Goal: Task Accomplishment & Management: Manage account settings

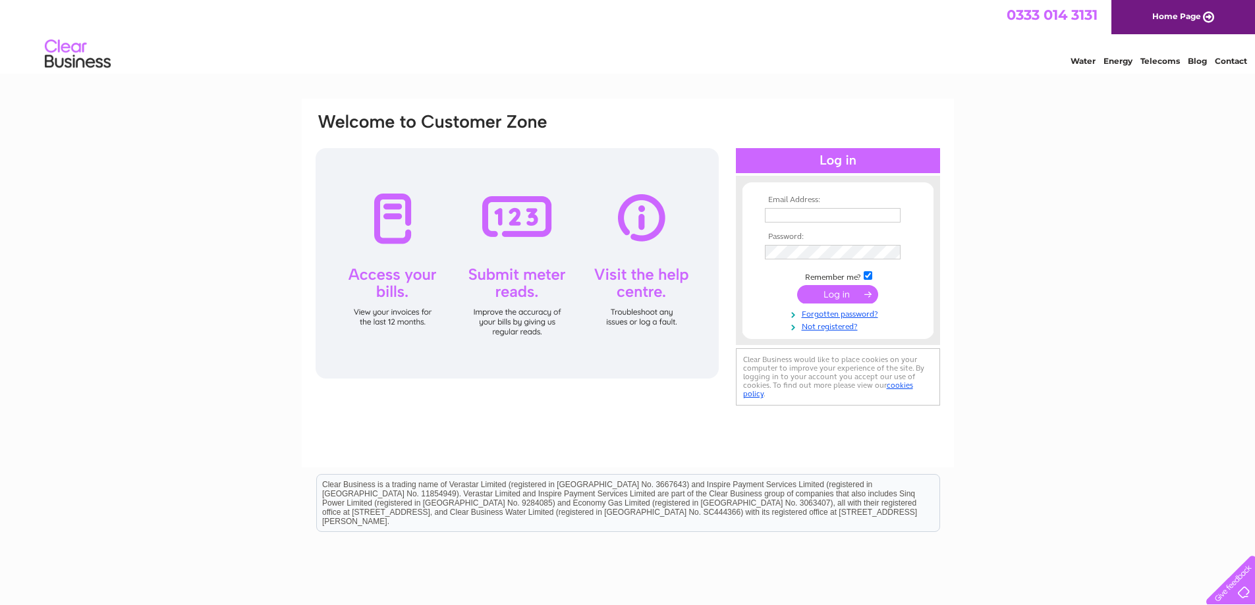
type input "paintandpaper@unicombox.co.uk"
click at [839, 294] on input "submit" at bounding box center [837, 294] width 81 height 18
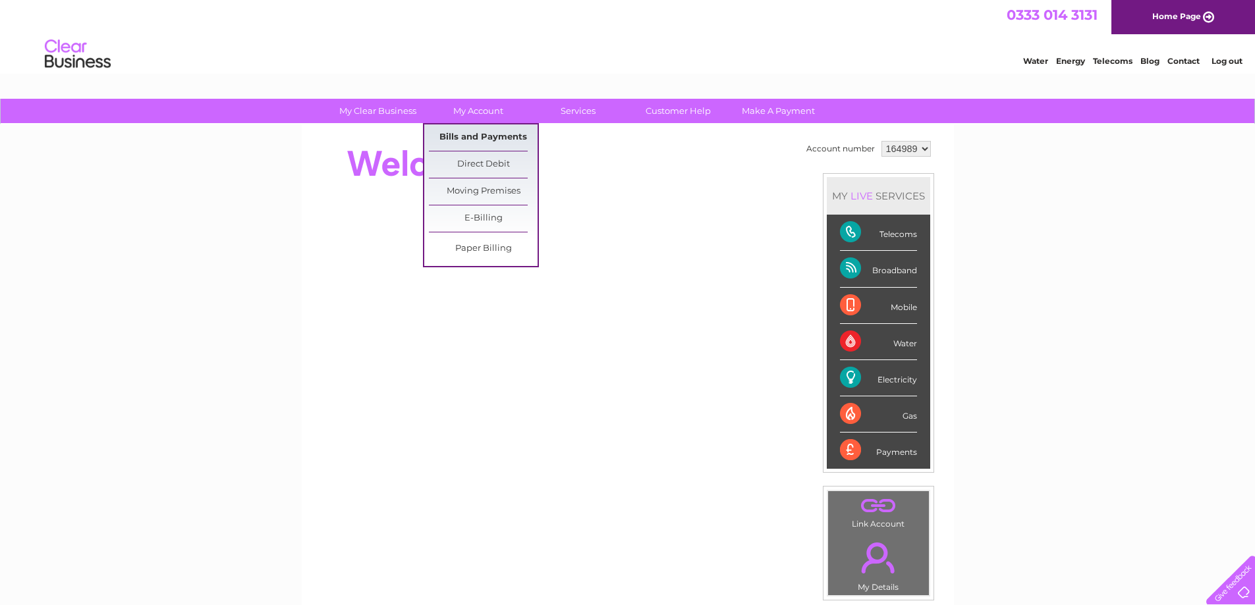
click at [495, 137] on link "Bills and Payments" at bounding box center [483, 137] width 109 height 26
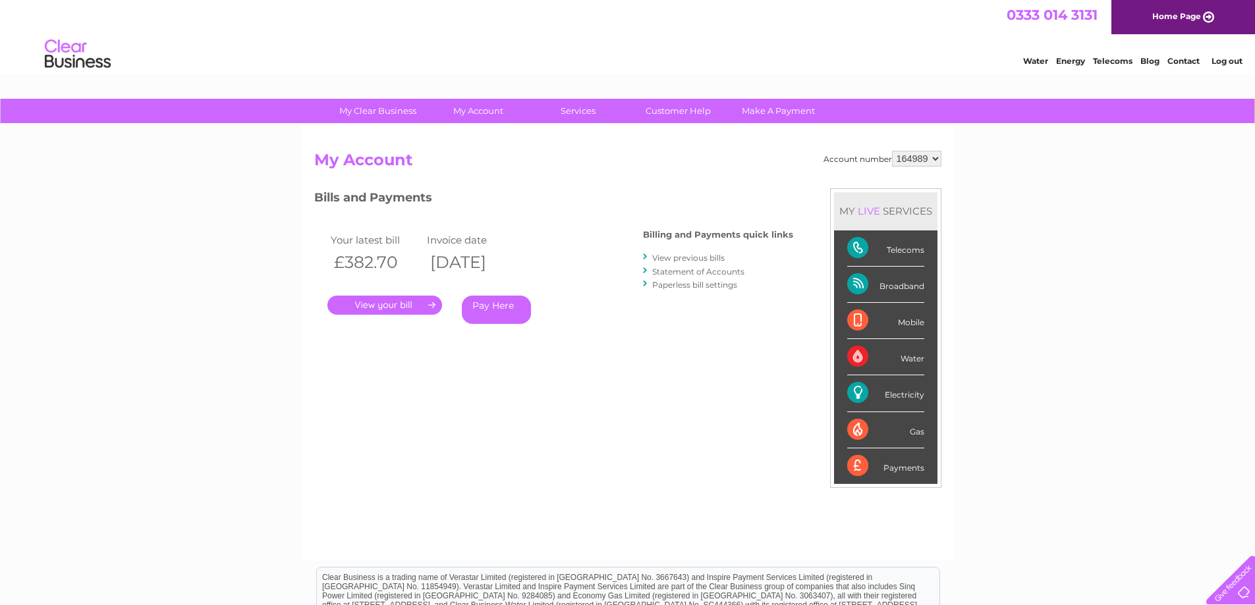
click at [670, 257] on link "View previous bills" at bounding box center [688, 258] width 72 height 10
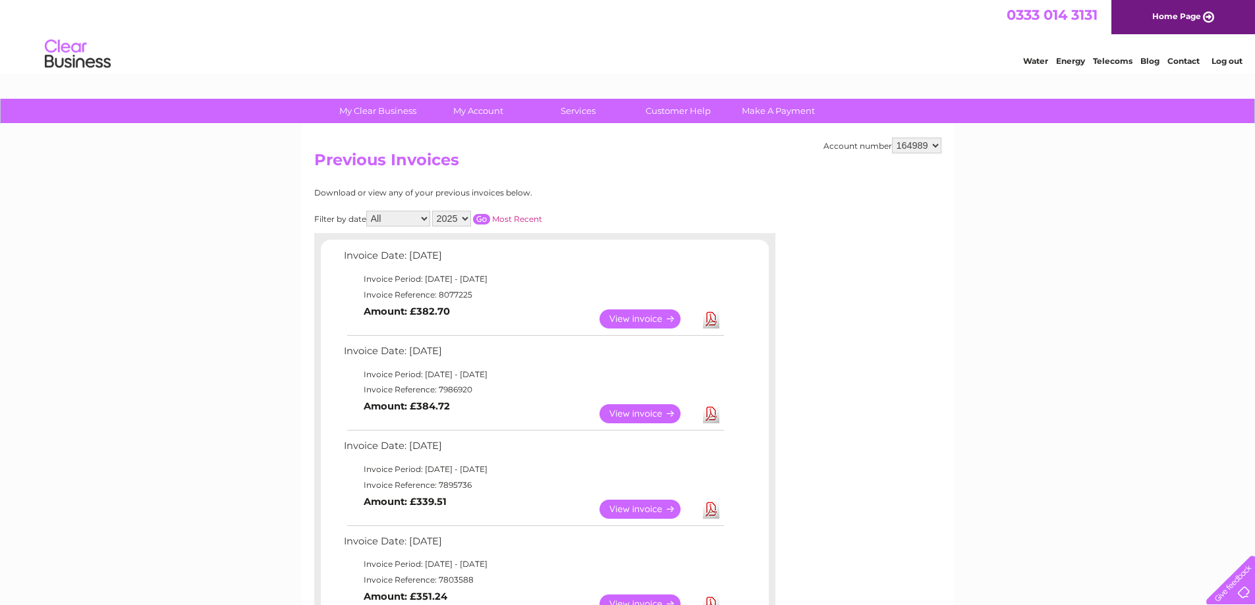
click at [633, 414] on link "View" at bounding box center [647, 413] width 97 height 19
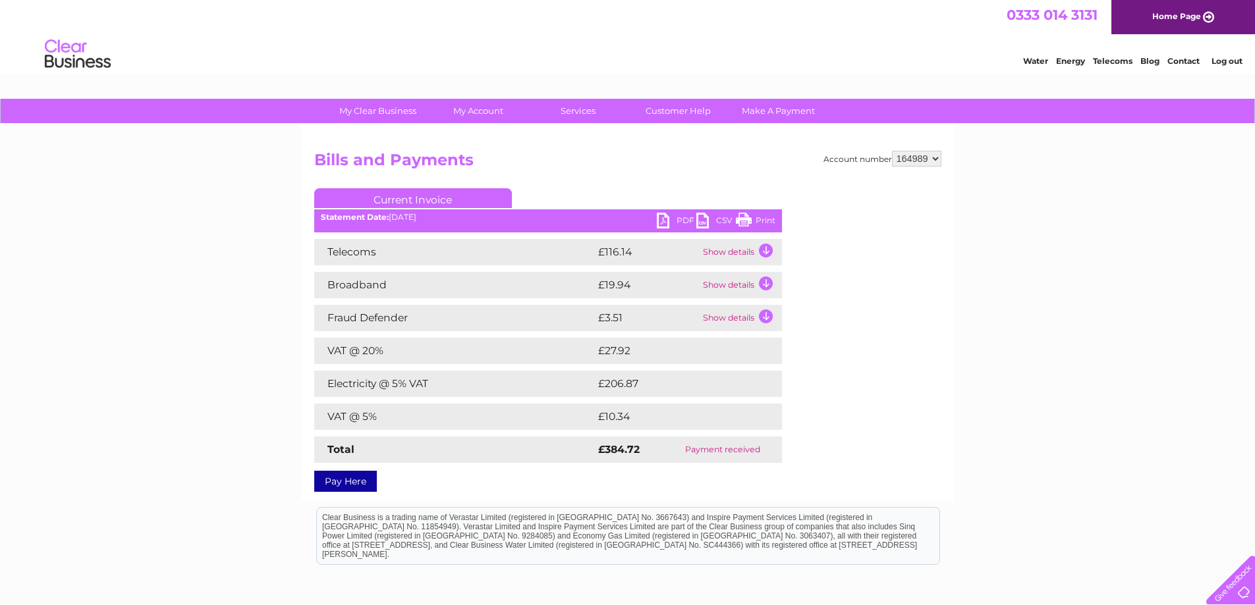
drag, startPoint x: 759, startPoint y: 221, endPoint x: 969, endPoint y: 15, distance: 294.3
click at [760, 221] on link "Print" at bounding box center [756, 222] width 40 height 19
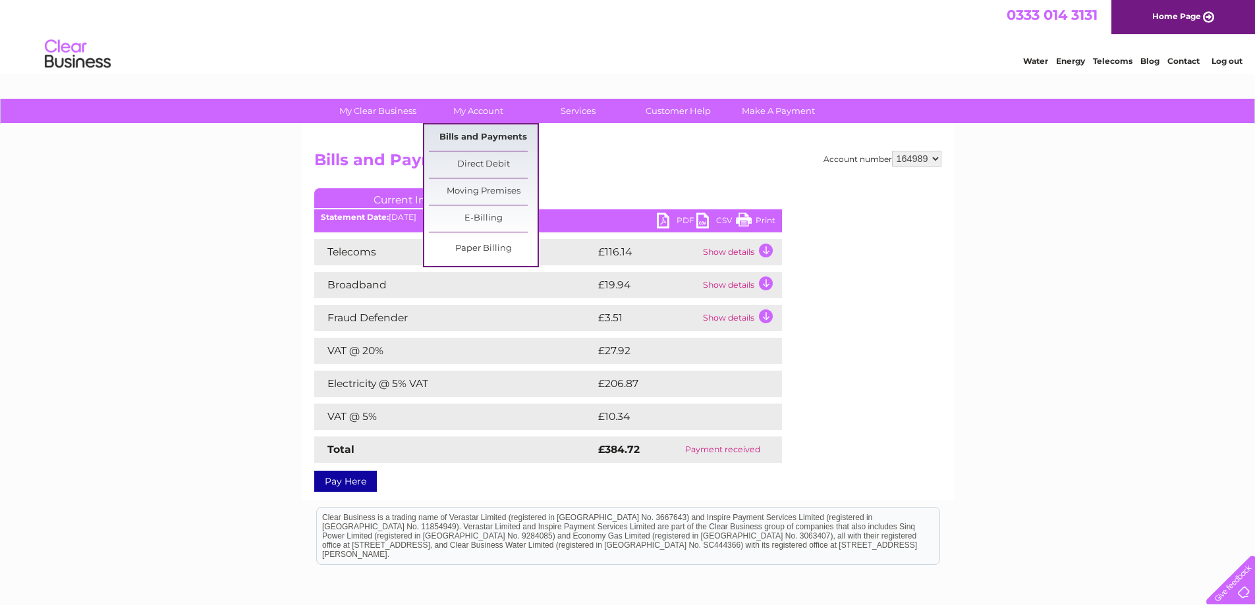
click at [487, 132] on link "Bills and Payments" at bounding box center [483, 137] width 109 height 26
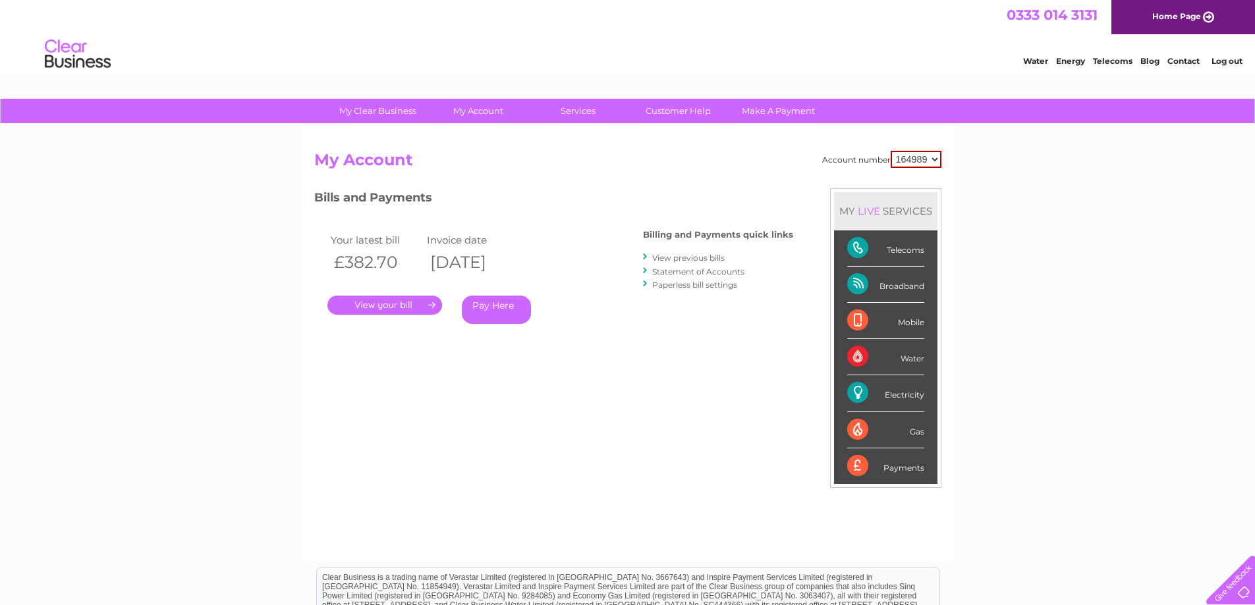
click at [664, 254] on link "View previous bills" at bounding box center [688, 258] width 72 height 10
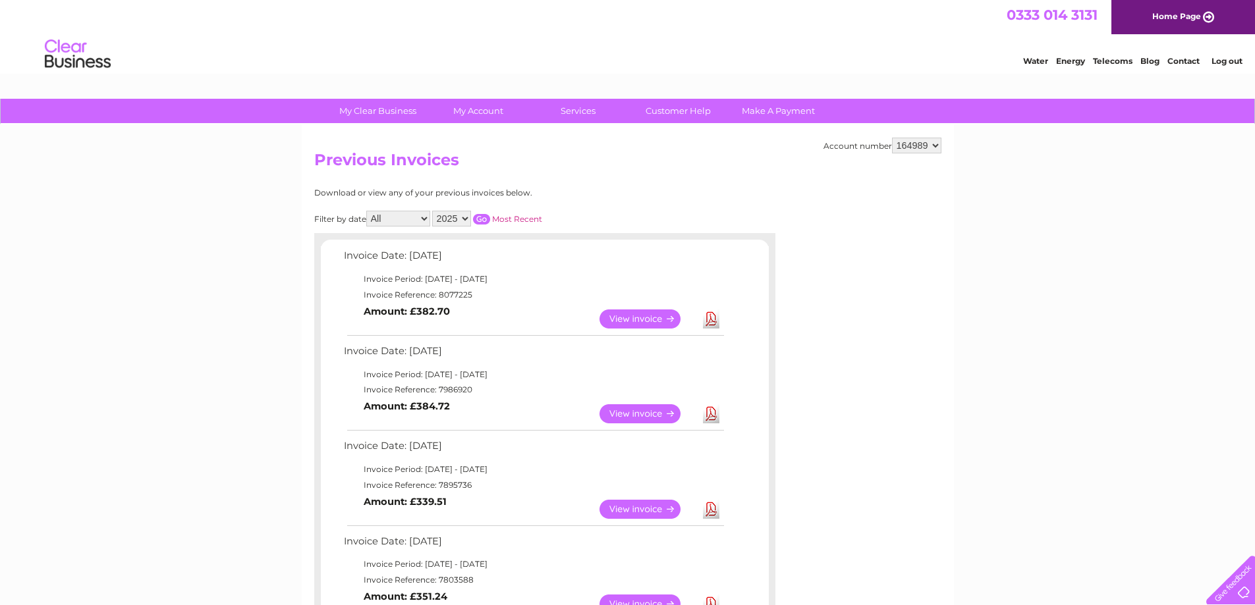
click at [634, 312] on link "View" at bounding box center [647, 319] width 97 height 19
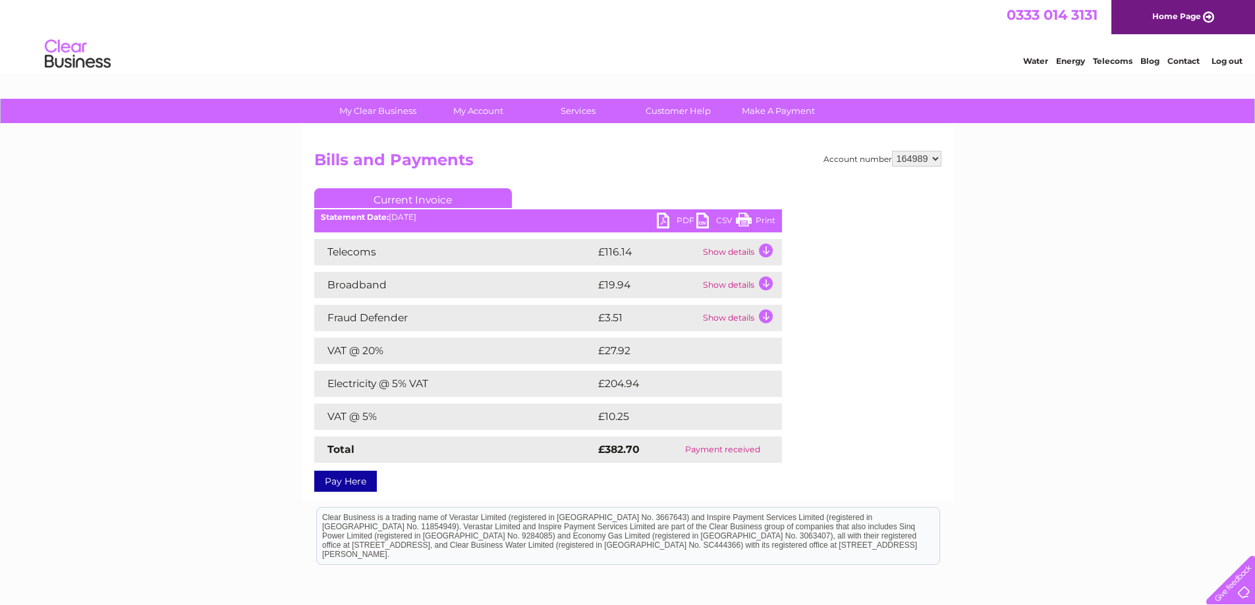
click at [764, 220] on link "Print" at bounding box center [756, 222] width 40 height 19
click at [1218, 60] on link "Log out" at bounding box center [1226, 61] width 31 height 10
